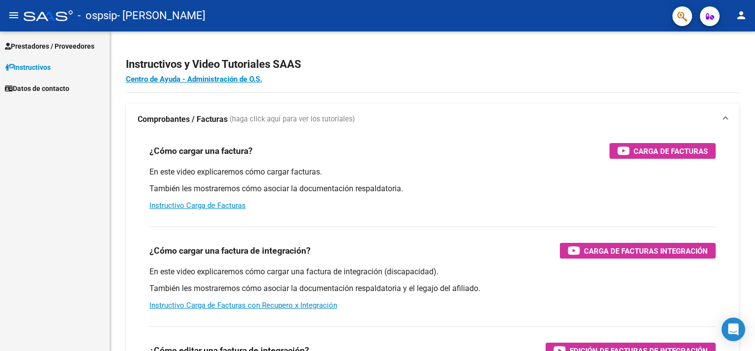
click at [28, 46] on span "Prestadores / Proveedores" at bounding box center [49, 46] width 89 height 11
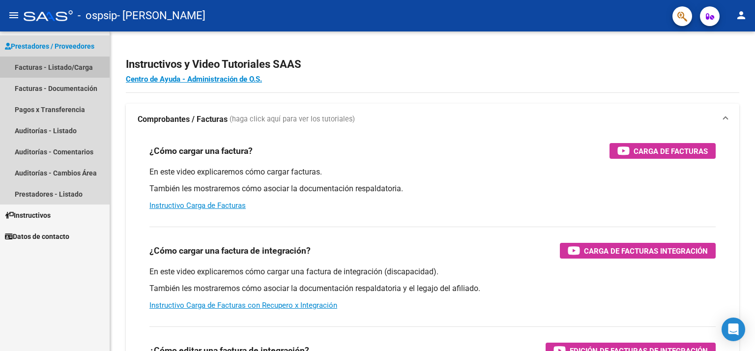
click at [36, 66] on link "Facturas - Listado/Carga" at bounding box center [55, 67] width 110 height 21
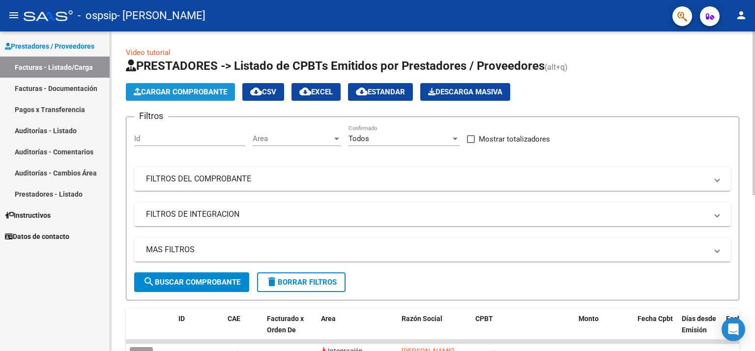
click at [189, 86] on button "Cargar Comprobante" at bounding box center [180, 92] width 109 height 18
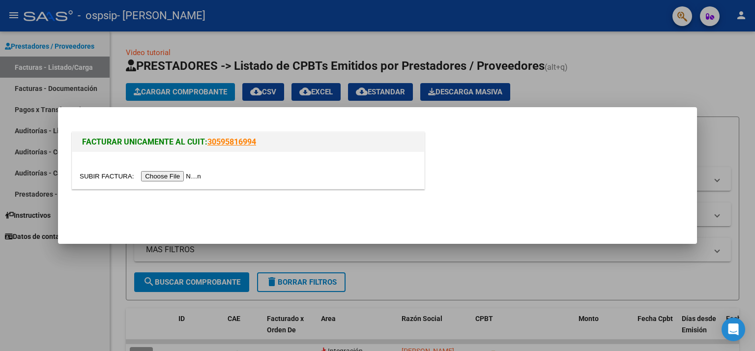
click at [186, 177] on input "file" at bounding box center [142, 176] width 124 height 10
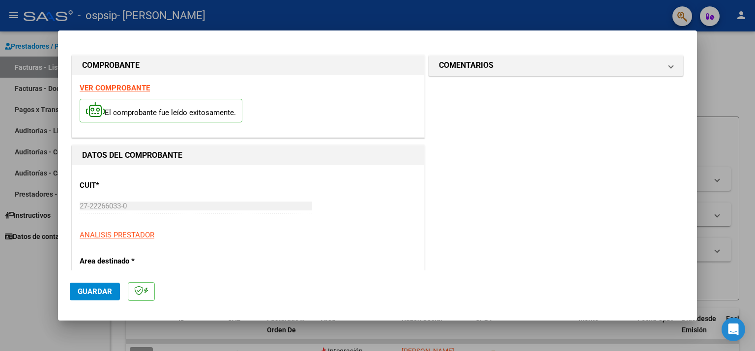
scroll to position [199, 0]
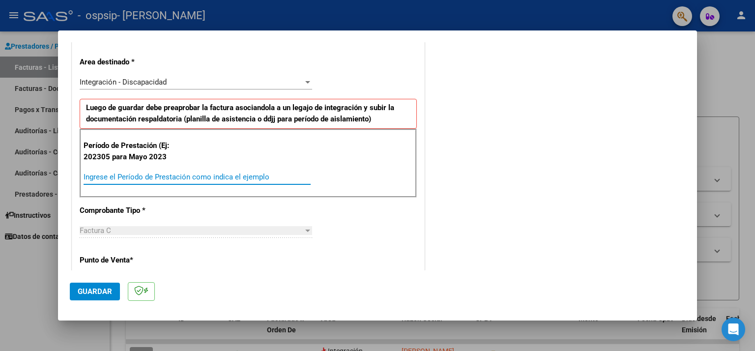
click at [133, 176] on input "Ingrese el Período de Prestación como indica el ejemplo" at bounding box center [197, 177] width 227 height 9
click at [126, 176] on input "Ingrese el Período de Prestación como indica el ejemplo" at bounding box center [197, 177] width 227 height 9
type input "202507"
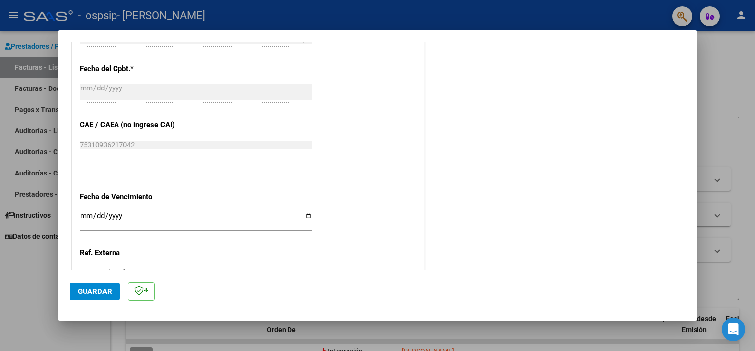
scroll to position [560, 0]
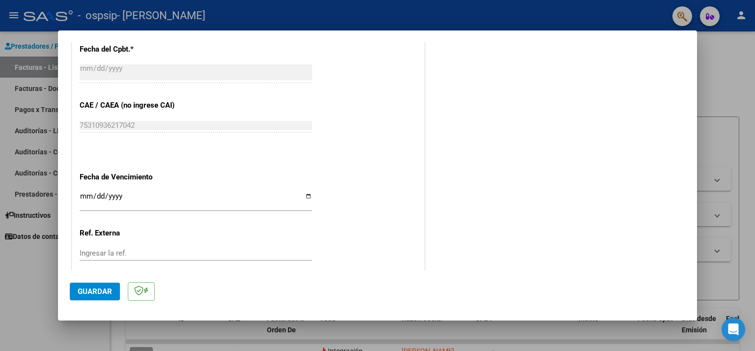
click at [305, 195] on input "Ingresar la fecha" at bounding box center [196, 200] width 233 height 16
type input "[DATE]"
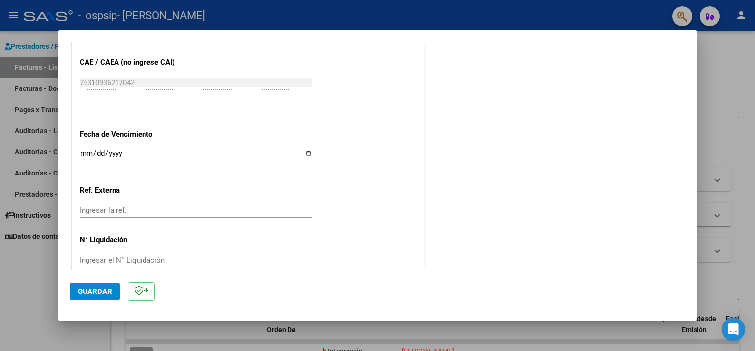
scroll to position [618, 0]
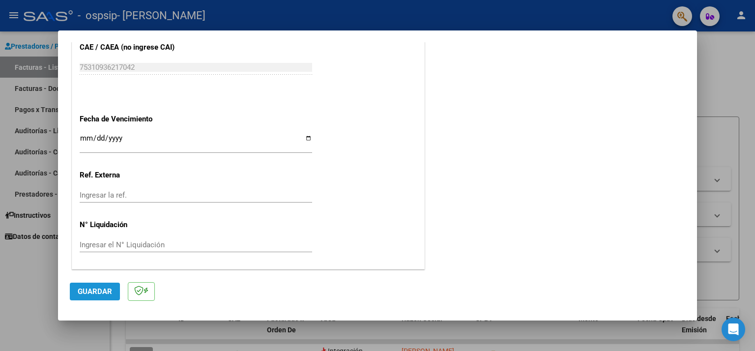
click at [89, 289] on span "Guardar" at bounding box center [95, 291] width 34 height 9
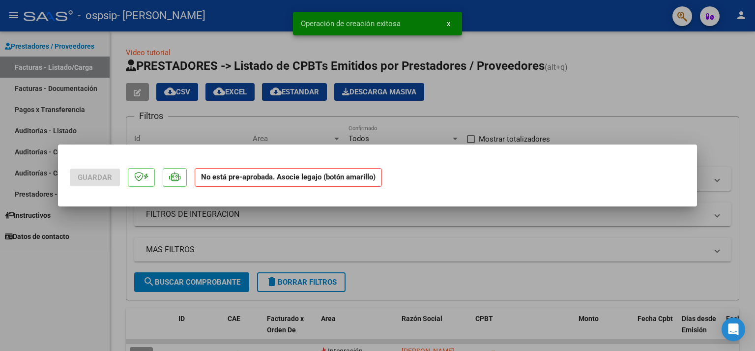
scroll to position [0, 0]
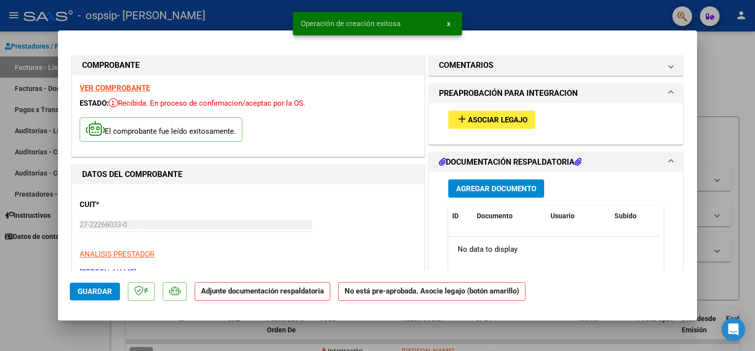
click at [482, 189] on span "Agregar Documento" at bounding box center [496, 188] width 80 height 9
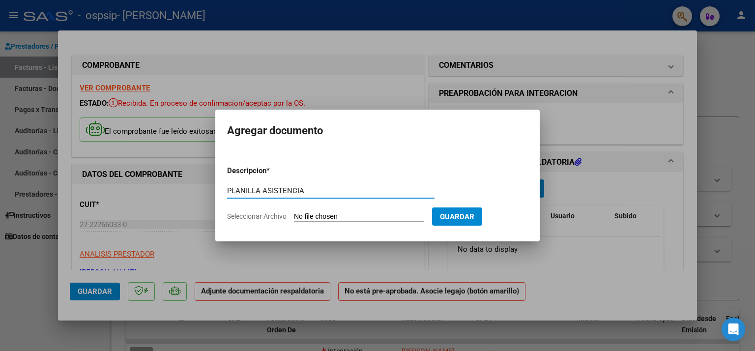
type input "PLANILLA ASISTENCIA"
click at [268, 217] on span "Seleccionar Archivo" at bounding box center [257, 216] width 60 height 8
click at [294, 217] on input "Seleccionar Archivo" at bounding box center [359, 216] width 130 height 9
type input "C:\fakepath\Sofi [DATE].pdf"
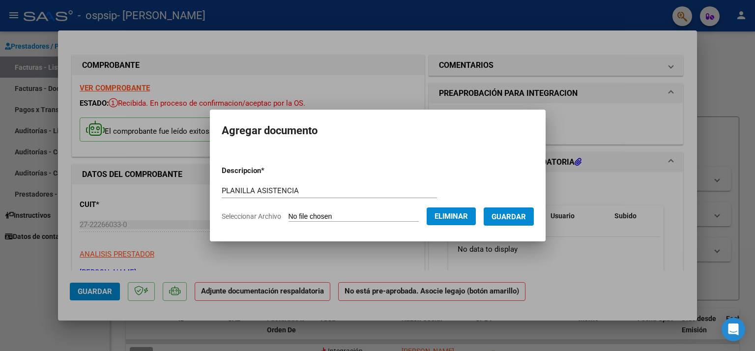
click at [517, 220] on span "Guardar" at bounding box center [509, 216] width 34 height 9
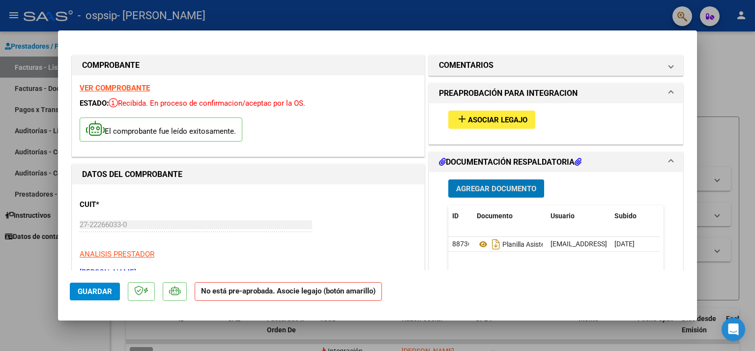
click at [97, 291] on span "Guardar" at bounding box center [95, 291] width 34 height 9
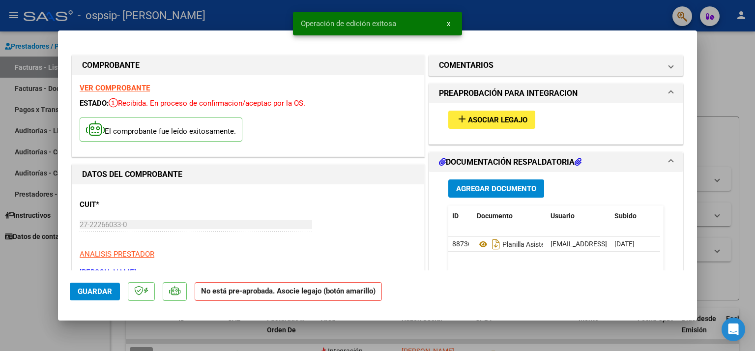
click at [36, 287] on div at bounding box center [377, 175] width 755 height 351
type input "$ 0,00"
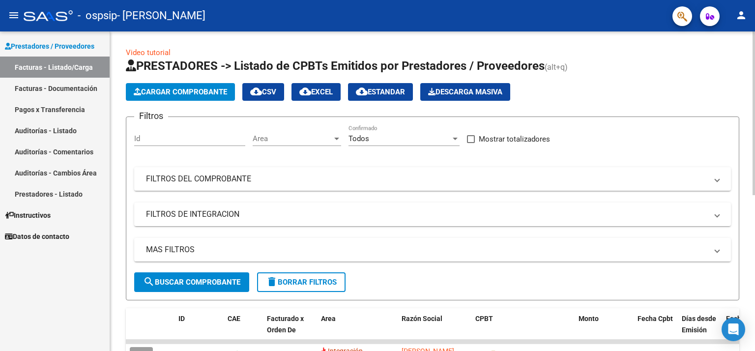
click at [170, 90] on span "Cargar Comprobante" at bounding box center [180, 92] width 93 height 9
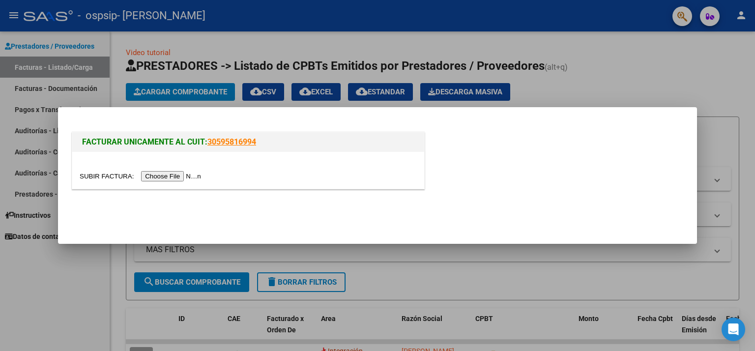
click at [177, 176] on input "file" at bounding box center [142, 176] width 124 height 10
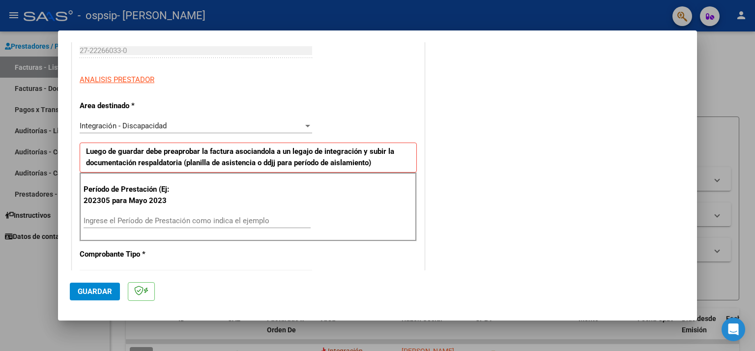
scroll to position [157, 0]
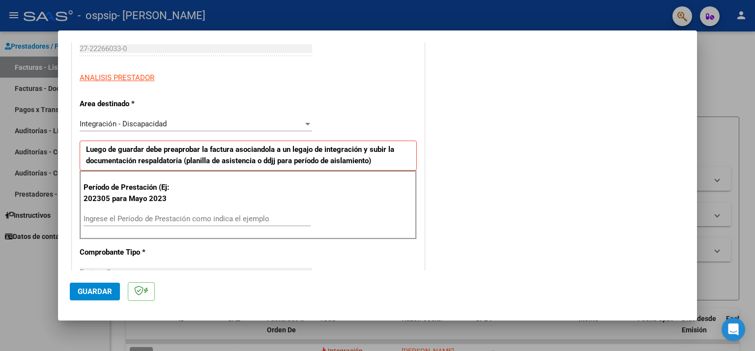
click at [198, 219] on input "Ingrese el Período de Prestación como indica el ejemplo" at bounding box center [197, 218] width 227 height 9
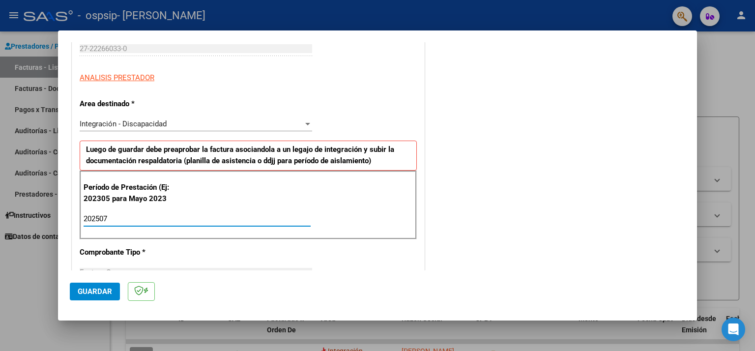
type input "202507"
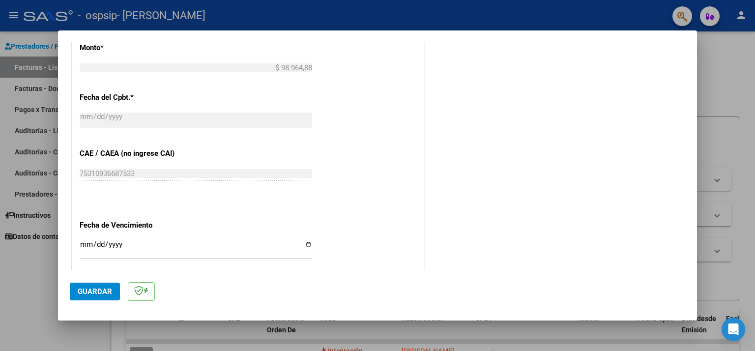
scroll to position [531, 0]
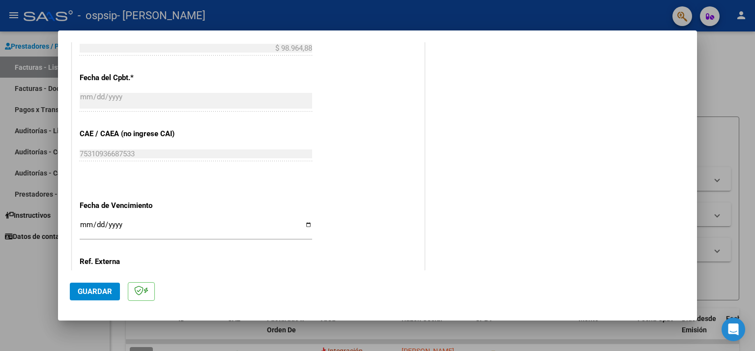
click at [305, 223] on input "Ingresar la fecha" at bounding box center [196, 229] width 233 height 16
type input "[DATE]"
click at [96, 292] on span "Guardar" at bounding box center [95, 291] width 34 height 9
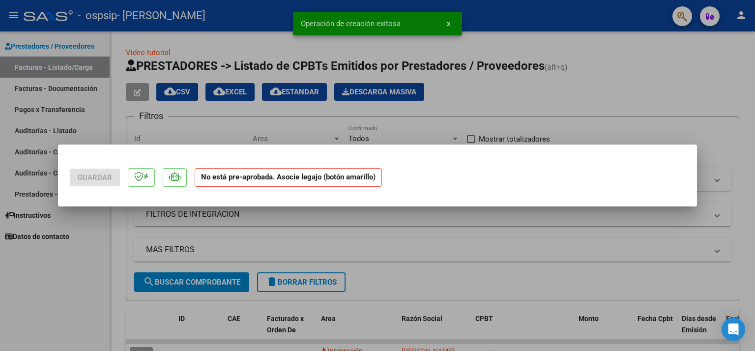
scroll to position [0, 0]
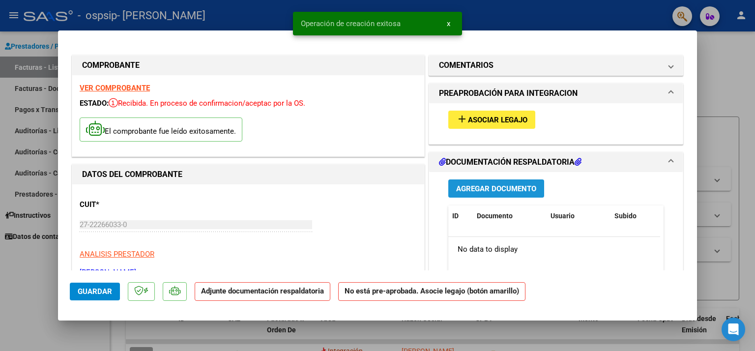
click at [473, 188] on span "Agregar Documento" at bounding box center [496, 188] width 80 height 9
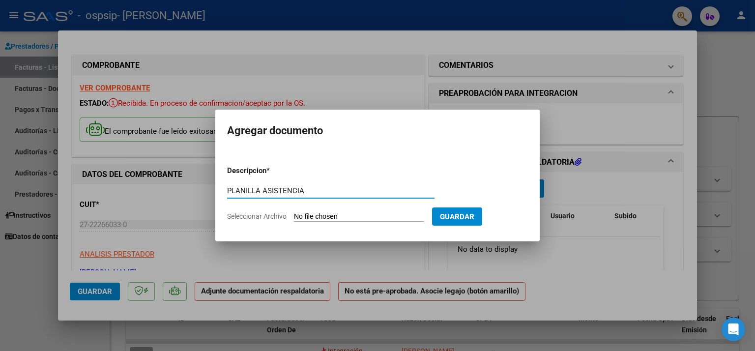
type input "PLANILLA ASISTENCIA"
click at [275, 214] on span "Seleccionar Archivo" at bounding box center [257, 216] width 60 height 8
click at [294, 214] on input "Seleccionar Archivo" at bounding box center [359, 216] width 130 height 9
type input "C:\fakepath\[PERSON_NAME][DATE].pdf"
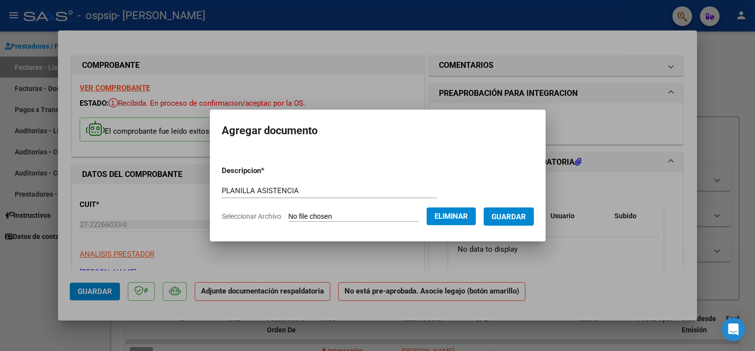
click at [512, 220] on span "Guardar" at bounding box center [509, 216] width 34 height 9
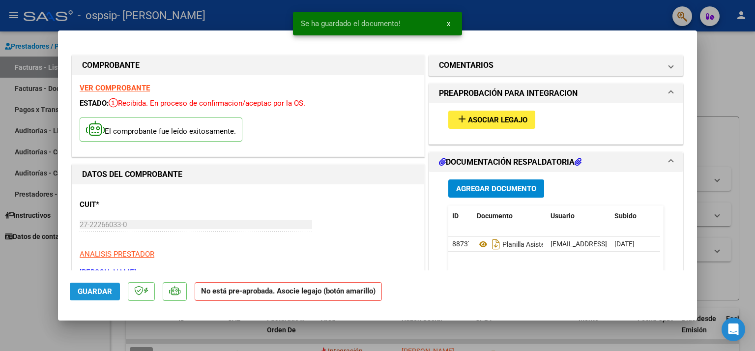
click at [87, 289] on span "Guardar" at bounding box center [95, 291] width 34 height 9
click at [30, 278] on div at bounding box center [377, 175] width 755 height 351
type input "$ 0,00"
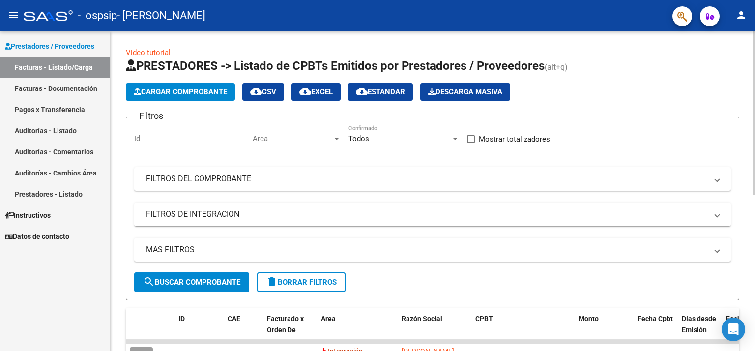
click at [210, 89] on span "Cargar Comprobante" at bounding box center [180, 92] width 93 height 9
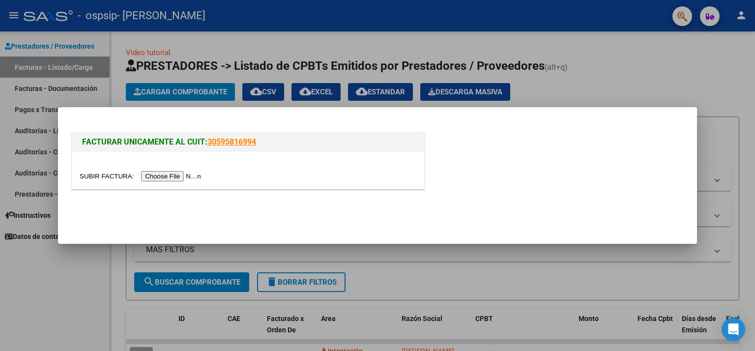
click at [174, 175] on input "file" at bounding box center [142, 176] width 124 height 10
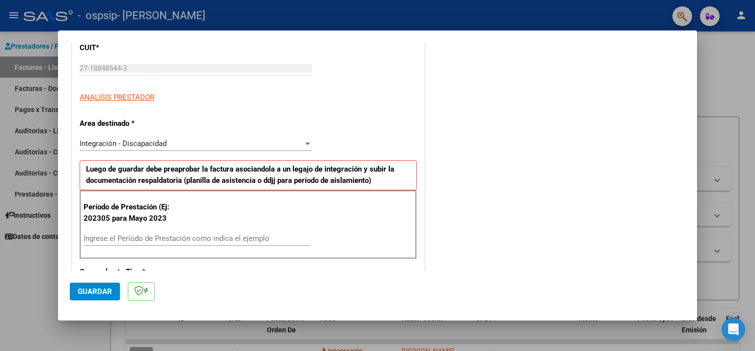
scroll to position [157, 0]
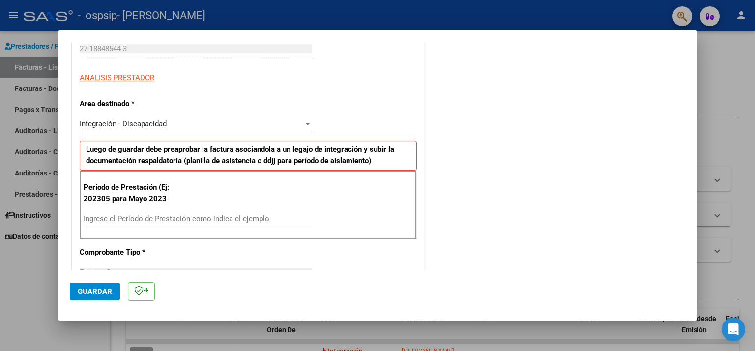
click at [133, 212] on div "Ingrese el Período de Prestación como indica el ejemplo" at bounding box center [197, 218] width 227 height 15
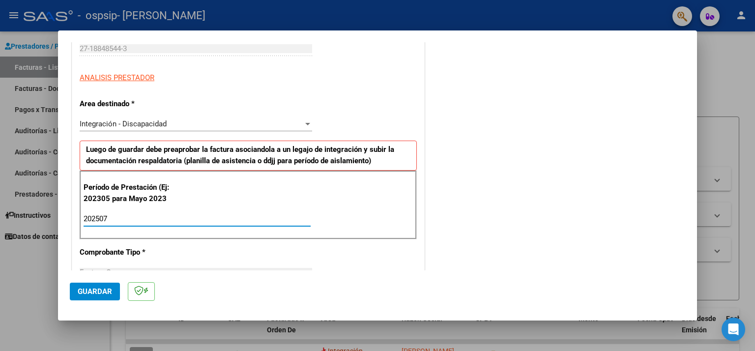
type input "202507"
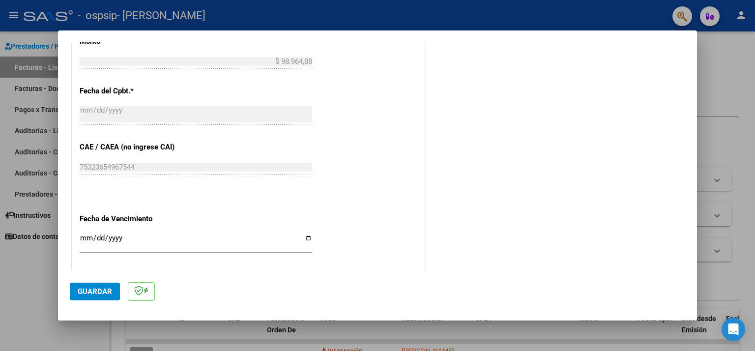
scroll to position [537, 0]
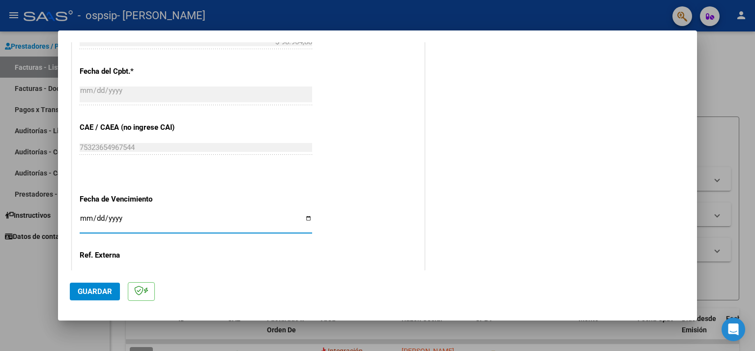
click at [304, 216] on input "Ingresar la fecha" at bounding box center [196, 222] width 233 height 16
type input "[DATE]"
click at [101, 293] on span "Guardar" at bounding box center [95, 291] width 34 height 9
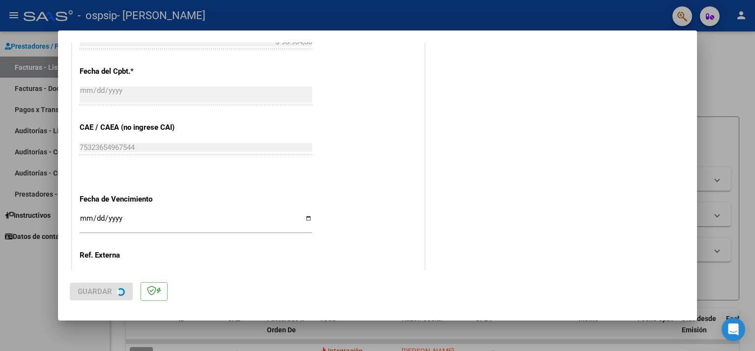
scroll to position [0, 0]
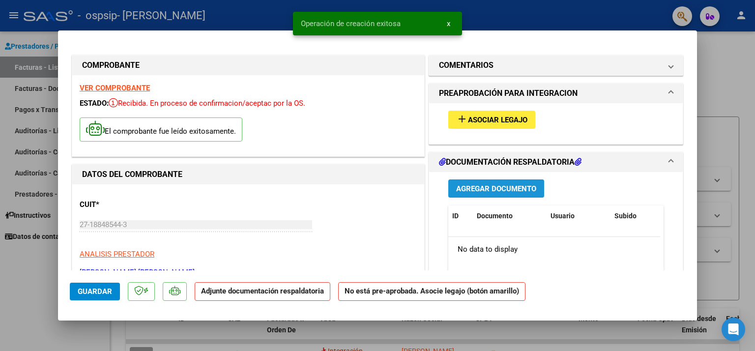
click at [489, 189] on span "Agregar Documento" at bounding box center [496, 188] width 80 height 9
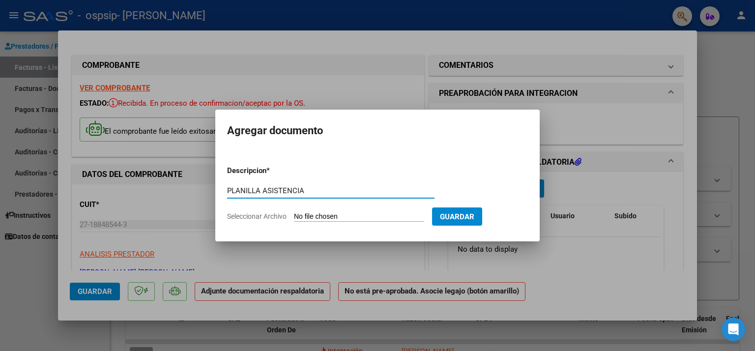
type input "PLANILLA ASISTENCIA"
click at [242, 215] on span "Seleccionar Archivo" at bounding box center [257, 216] width 60 height 8
click at [294, 215] on input "Seleccionar Archivo" at bounding box center [359, 216] width 130 height 9
type input "C:\fakepath\[PERSON_NAME] T.O [DATE].pdf"
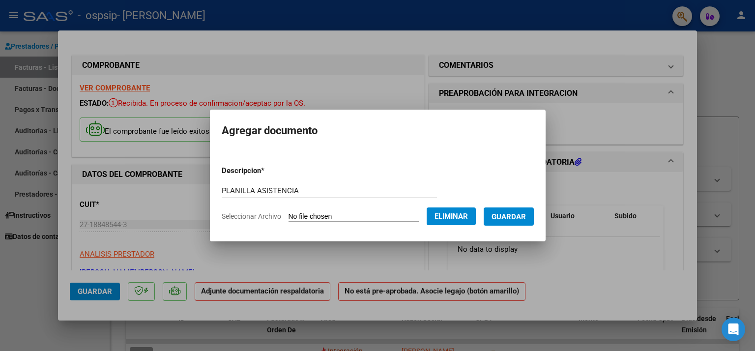
click at [512, 219] on span "Guardar" at bounding box center [509, 216] width 34 height 9
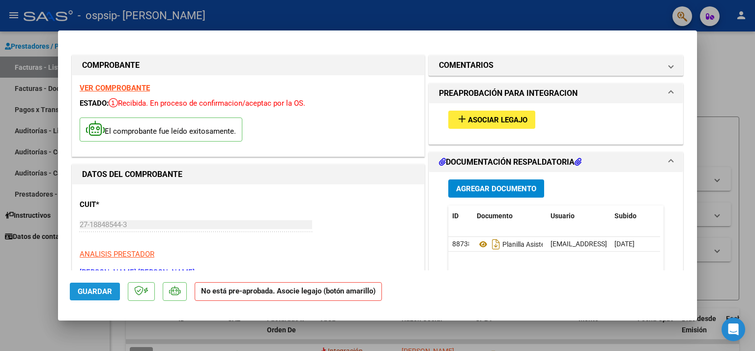
click at [86, 288] on span "Guardar" at bounding box center [95, 291] width 34 height 9
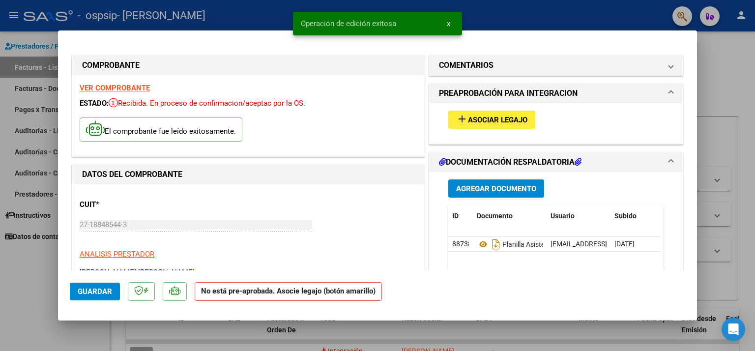
click at [31, 278] on div at bounding box center [377, 175] width 755 height 351
type input "$ 0,00"
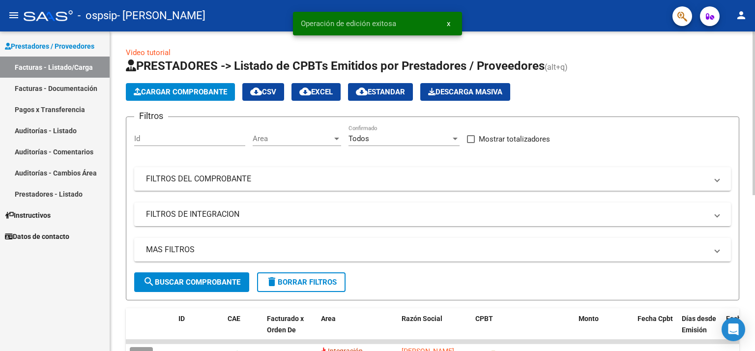
click at [172, 94] on span "Cargar Comprobante" at bounding box center [180, 92] width 93 height 9
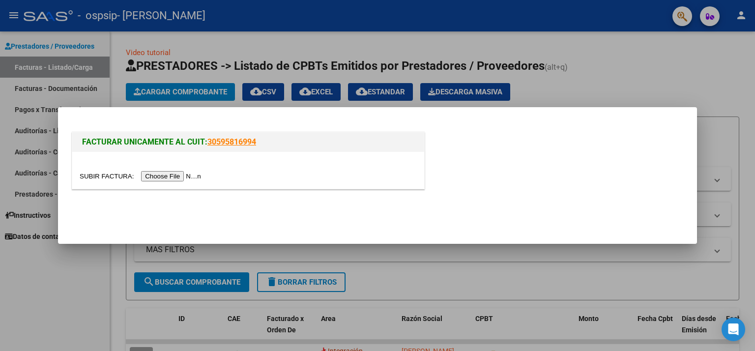
click at [175, 175] on input "file" at bounding box center [142, 176] width 124 height 10
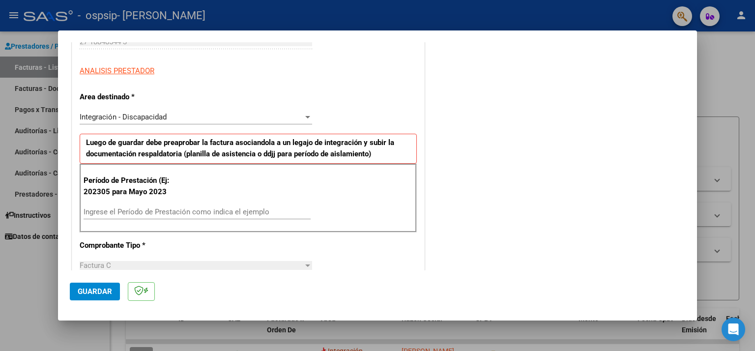
scroll to position [177, 0]
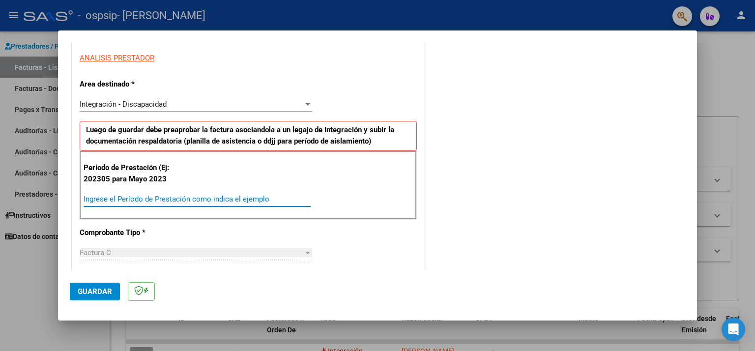
click at [205, 196] on input "Ingrese el Período de Prestación como indica el ejemplo" at bounding box center [197, 199] width 227 height 9
type input "202507"
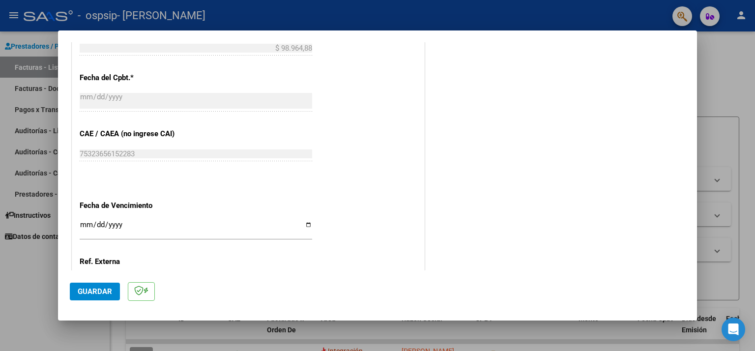
scroll to position [551, 0]
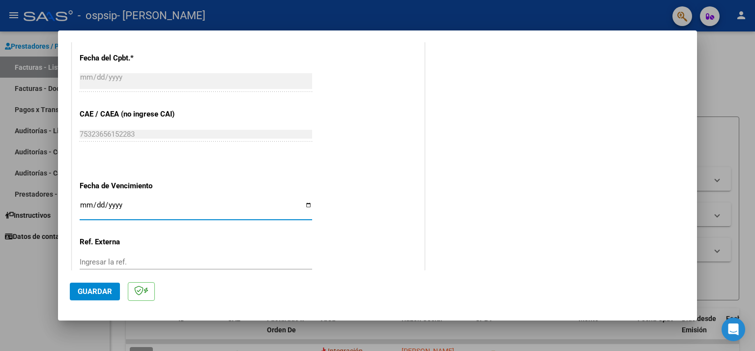
click at [306, 202] on input "Ingresar la fecha" at bounding box center [196, 209] width 233 height 16
type input "[DATE]"
click at [99, 293] on span "Guardar" at bounding box center [95, 291] width 34 height 9
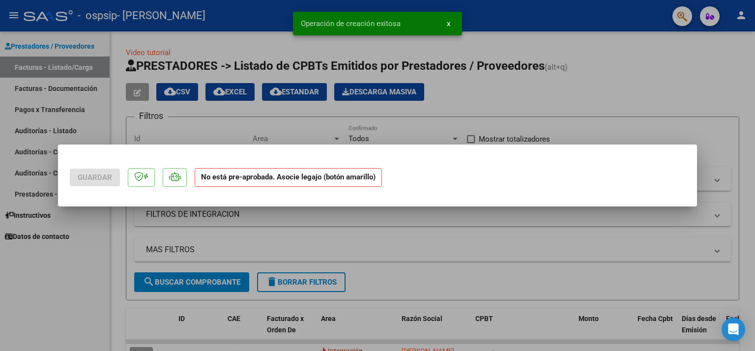
scroll to position [0, 0]
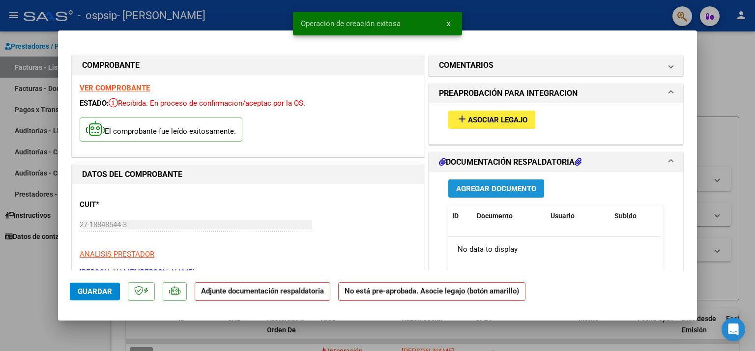
click at [476, 190] on span "Agregar Documento" at bounding box center [496, 188] width 80 height 9
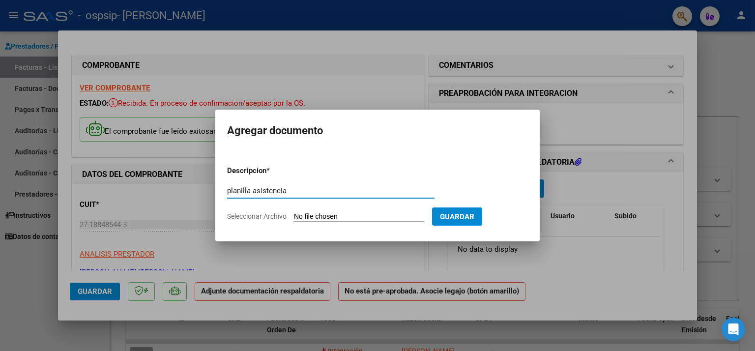
type input "planilla asistencia"
click at [258, 214] on span "Seleccionar Archivo" at bounding box center [257, 216] width 60 height 8
click at [294, 214] on input "Seleccionar Archivo" at bounding box center [359, 216] width 130 height 9
type input "C:\fakepath\Sofi T.O [DATE].pdf"
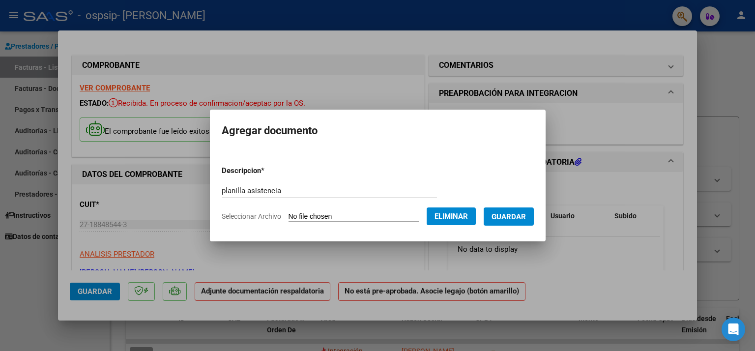
click at [507, 214] on span "Guardar" at bounding box center [509, 216] width 34 height 9
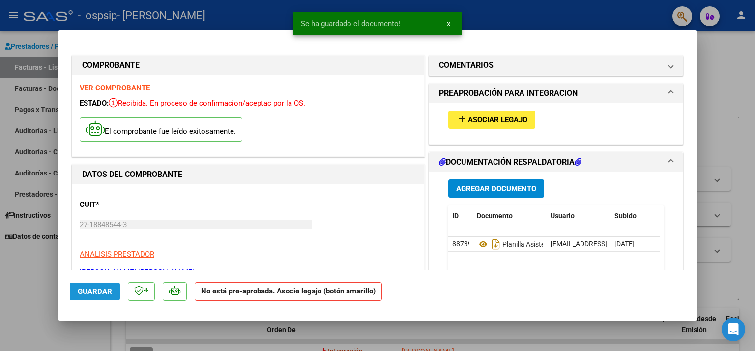
click at [100, 291] on span "Guardar" at bounding box center [95, 291] width 34 height 9
click at [29, 306] on div at bounding box center [377, 175] width 755 height 351
type input "$ 0,00"
